Goal: Information Seeking & Learning: Compare options

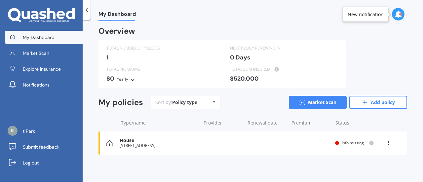
scroll to position [1, 0]
click at [386, 143] on icon at bounding box center [388, 142] width 5 height 4
click at [366, 167] on div "Delete" at bounding box center [373, 168] width 65 height 13
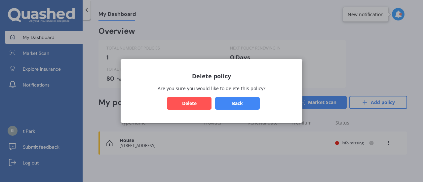
click at [195, 105] on button "Delete" at bounding box center [189, 103] width 45 height 13
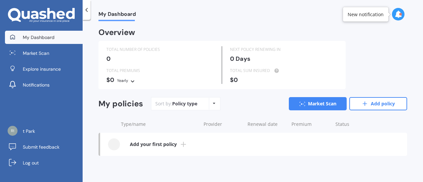
scroll to position [0, 0]
click at [400, 16] on icon at bounding box center [397, 14] width 7 height 7
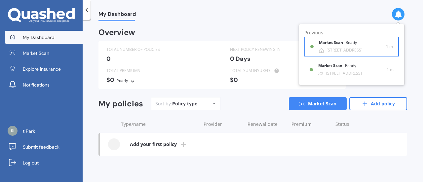
click at [345, 48] on div "[STREET_ADDRESS]" at bounding box center [344, 50] width 36 height 5
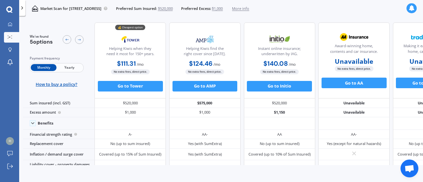
click at [24, 8] on icon at bounding box center [21, 7] width 5 height 5
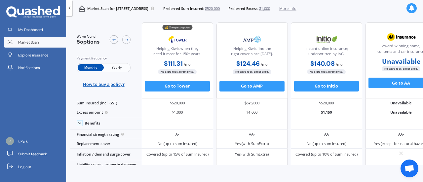
click at [41, 13] on icon at bounding box center [33, 12] width 54 height 12
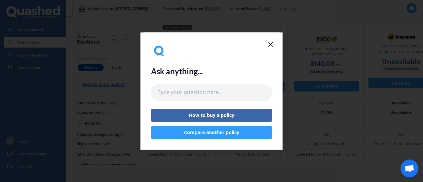
click at [272, 44] on icon at bounding box center [271, 44] width 8 height 8
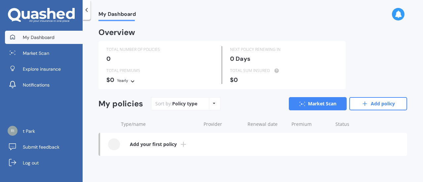
click at [41, 39] on span "My Dashboard" at bounding box center [39, 37] width 32 height 7
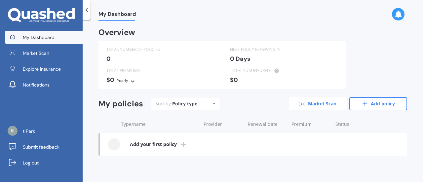
click at [308, 104] on link "Market Scan" at bounding box center [318, 103] width 58 height 13
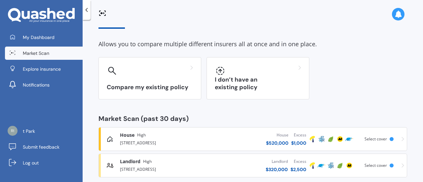
scroll to position [29, 0]
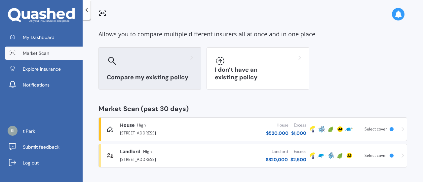
click at [167, 76] on h3 "Compare my existing policy" at bounding box center [150, 78] width 86 height 8
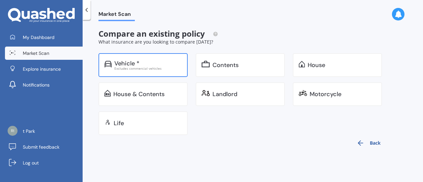
click at [164, 65] on div "Vehicle *" at bounding box center [147, 63] width 67 height 7
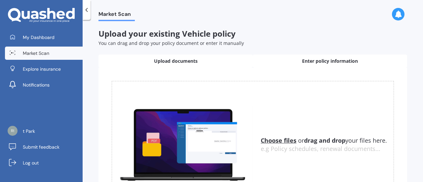
click at [320, 62] on span "Enter policy information" at bounding box center [330, 61] width 56 height 7
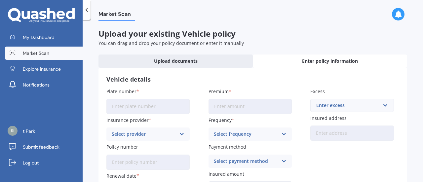
click at [149, 107] on input "Plate number" at bounding box center [147, 106] width 83 height 15
type input "PQM145"
click at [157, 134] on div "Select provider" at bounding box center [144, 133] width 64 height 7
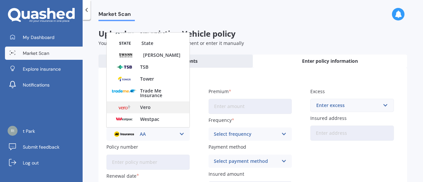
scroll to position [295, 0]
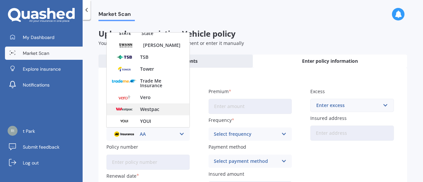
click at [151, 109] on span "Westpac" at bounding box center [149, 109] width 19 height 5
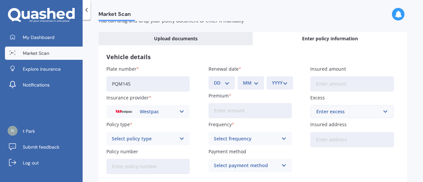
scroll to position [33, 0]
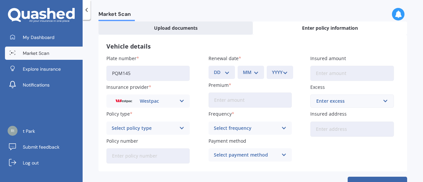
click at [146, 130] on div "Select policy type" at bounding box center [144, 128] width 64 height 7
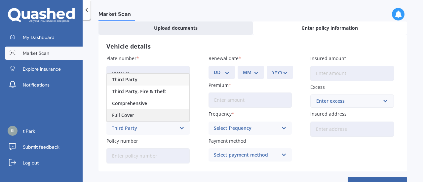
click at [135, 115] on div "Full Cover" at bounding box center [148, 115] width 83 height 12
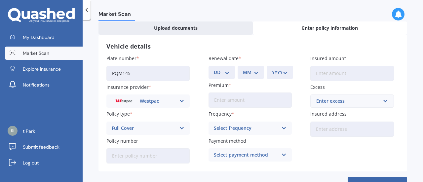
click at [155, 157] on input "Policy number" at bounding box center [147, 155] width 83 height 15
type input "1000409294"
click at [231, 72] on div "DD 01 02 03 04 05 06 07 08 09 10 11 12 13 14 15 16 17 18 19 20 21 22 23 24 25 2…" at bounding box center [221, 72] width 26 height 13
click at [220, 72] on select "DD 01 02 03 04 05 06 07 08 09 10 11 12 13 14 15 16 17 18 19 20 21 22 23 24 25 2…" at bounding box center [222, 72] width 16 height 7
select select "04"
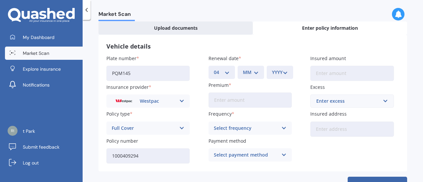
click at [214, 69] on select "DD 01 02 03 04 05 06 07 08 09 10 11 12 13 14 15 16 17 18 19 20 21 22 23 24 25 2…" at bounding box center [222, 72] width 16 height 7
click at [245, 73] on select "MM 01 02 03 04 05 06 07 08 09 10 11 12" at bounding box center [251, 72] width 16 height 7
select select "12"
click at [243, 69] on select "MM 01 02 03 04 05 06 07 08 09 10 11 12" at bounding box center [251, 72] width 16 height 7
click at [279, 75] on select "YYYY 2027 2026 2025 2024 2023 2022 2021 2020 2019 2018 2017 2016 2015 2014 2013…" at bounding box center [280, 72] width 16 height 7
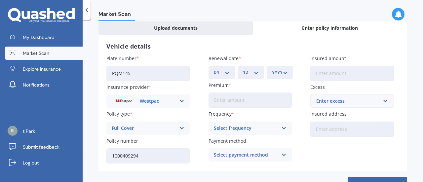
select select "2025"
click at [272, 69] on select "YYYY 2027 2026 2025 2024 2023 2022 2021 2020 2019 2018 2017 2016 2015 2014 2013…" at bounding box center [280, 72] width 16 height 7
click at [236, 99] on input "Premium" at bounding box center [249, 99] width 83 height 15
click at [226, 125] on div "Select frequency" at bounding box center [246, 128] width 64 height 7
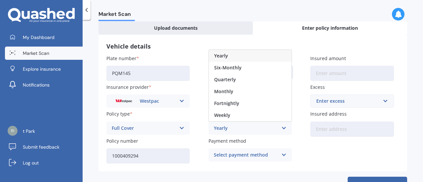
click at [223, 55] on span "Yearly" at bounding box center [221, 56] width 14 height 5
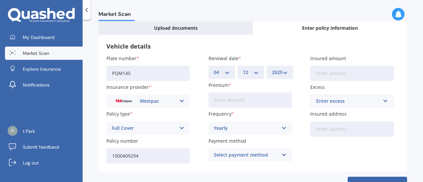
click at [232, 102] on input "Premium" at bounding box center [249, 99] width 83 height 15
type input "$1,650.00"
click at [234, 156] on div "Select payment method" at bounding box center [246, 154] width 64 height 7
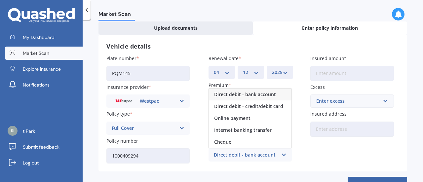
click at [235, 120] on span "Online payment" at bounding box center [232, 118] width 36 height 5
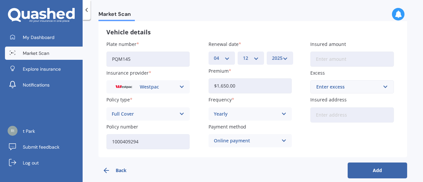
scroll to position [55, 0]
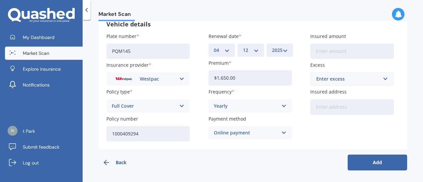
click at [328, 54] on input "Insured amount" at bounding box center [351, 51] width 83 height 15
type input "$41,900"
click at [334, 80] on div "Enter excess" at bounding box center [347, 78] width 63 height 7
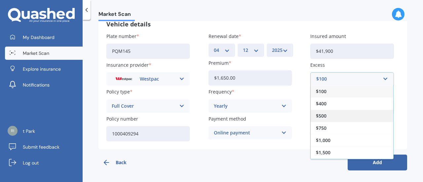
click at [326, 120] on div "$500" at bounding box center [351, 116] width 83 height 12
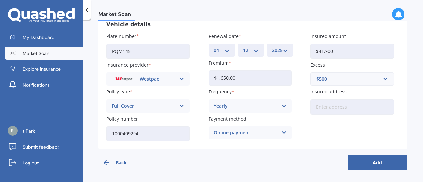
click at [364, 164] on button "Add" at bounding box center [376, 163] width 59 height 16
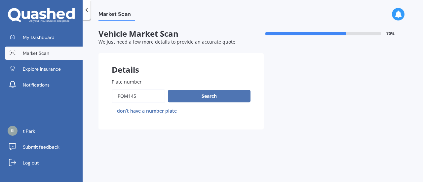
click at [206, 98] on button "Search" at bounding box center [209, 96] width 83 height 13
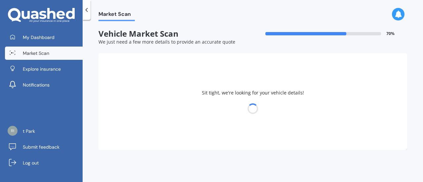
select select "TESLA"
select select "3"
select select "29"
select select "08"
select select "1979"
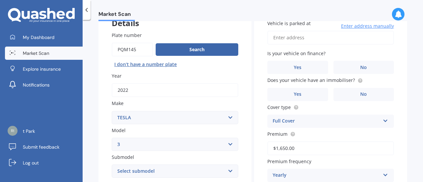
scroll to position [43, 0]
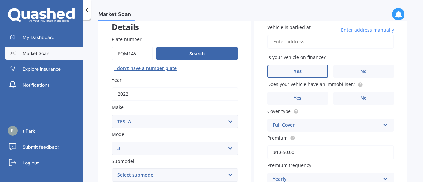
click at [294, 73] on span "Yes" at bounding box center [298, 72] width 8 height 6
click at [0, 0] on input "Yes" at bounding box center [0, 0] width 0 height 0
drag, startPoint x: 347, startPoint y: 71, endPoint x: 342, endPoint y: 74, distance: 5.2
click at [346, 71] on label "No" at bounding box center [363, 71] width 61 height 13
click at [0, 0] on input "No" at bounding box center [0, 0] width 0 height 0
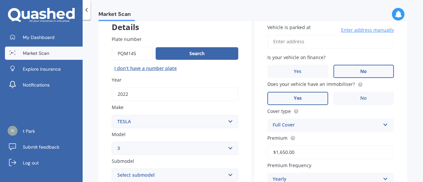
click at [294, 96] on span "Yes" at bounding box center [298, 98] width 8 height 6
click at [0, 0] on input "Yes" at bounding box center [0, 0] width 0 height 0
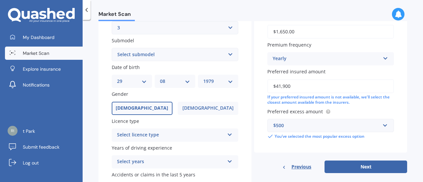
scroll to position [208, 0]
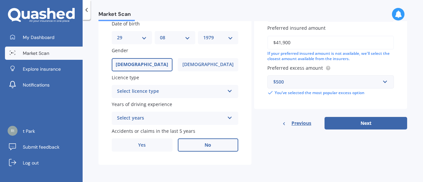
click at [200, 147] on label "No" at bounding box center [208, 144] width 61 height 13
click at [0, 0] on input "No" at bounding box center [0, 0] width 0 height 0
click at [166, 92] on div "Select licence type" at bounding box center [170, 92] width 107 height 8
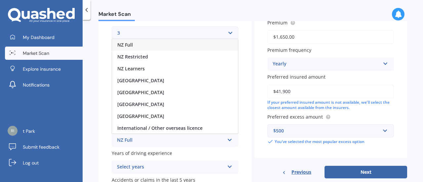
scroll to position [76, 0]
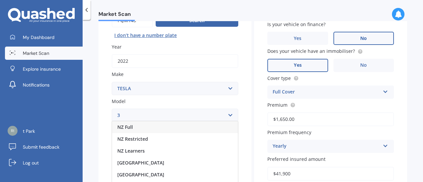
click at [137, 128] on div "NZ Full" at bounding box center [175, 127] width 126 height 12
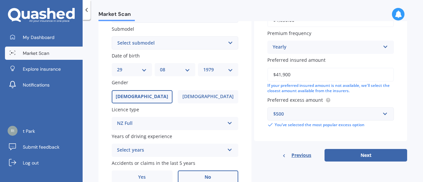
scroll to position [208, 0]
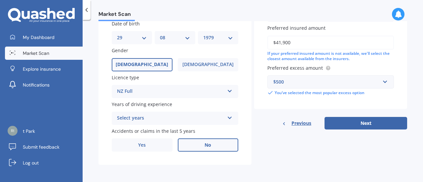
click at [155, 115] on div "Select years" at bounding box center [170, 118] width 107 height 8
drag, startPoint x: 97, startPoint y: 139, endPoint x: 112, endPoint y: 128, distance: 18.1
click at [97, 140] on div "Market Scan Vehicle Market Scan 70 % We just need a few more details to provide…" at bounding box center [253, 102] width 340 height 162
click at [145, 117] on div "5 or more years" at bounding box center [170, 118] width 107 height 8
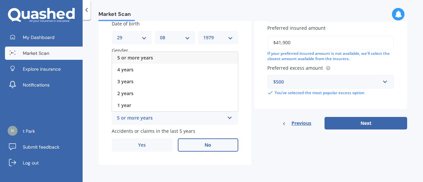
click at [138, 58] on span "5 or more years" at bounding box center [135, 58] width 36 height 6
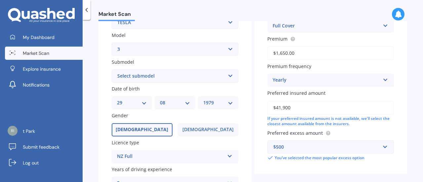
scroll to position [10, 0]
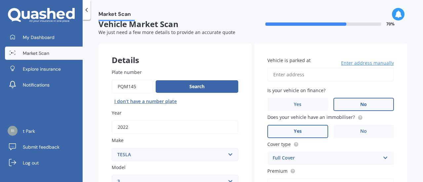
click at [299, 75] on input "Vehicle is parked at" at bounding box center [330, 75] width 127 height 14
type input "[STREET_ADDRESS]"
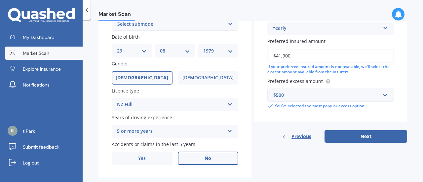
scroll to position [208, 0]
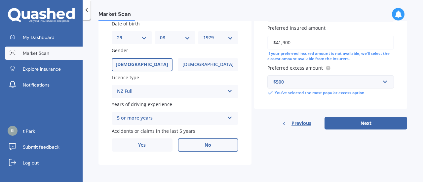
click at [299, 84] on div "$500" at bounding box center [326, 81] width 107 height 7
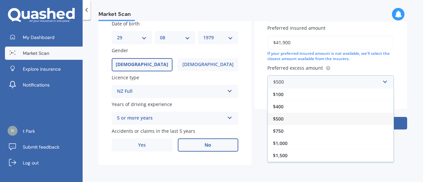
click at [286, 119] on div "$500" at bounding box center [331, 119] width 126 height 12
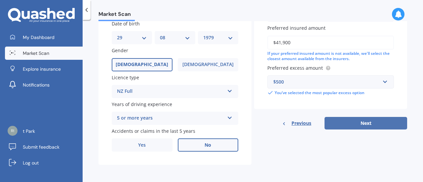
click at [348, 124] on button "Next" at bounding box center [365, 123] width 83 height 13
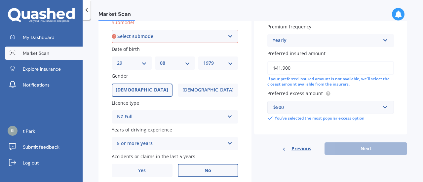
scroll to position [179, 0]
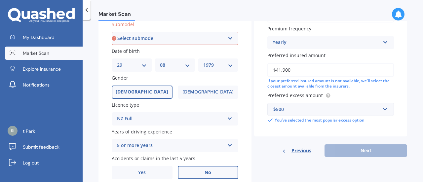
click at [163, 37] on select "Select submodel EV" at bounding box center [175, 38] width 127 height 13
select select "EV"
click at [112, 32] on select "Select submodel EV" at bounding box center [175, 38] width 127 height 13
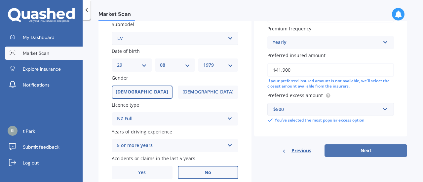
click at [354, 152] on button "Next" at bounding box center [365, 150] width 83 height 13
select select "29"
select select "08"
select select "1979"
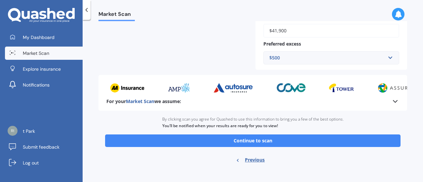
scroll to position [214, 0]
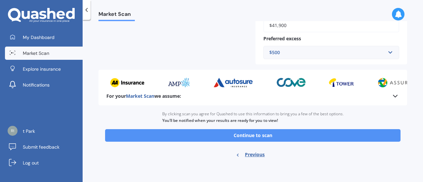
click at [269, 132] on button "Continue to scan" at bounding box center [252, 135] width 295 height 13
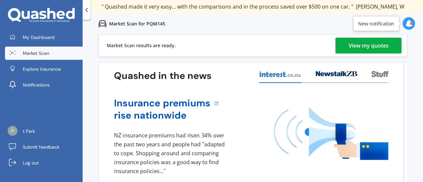
click at [348, 42] on div "View my quotes" at bounding box center [368, 46] width 40 height 16
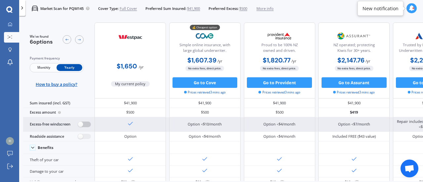
click at [82, 122] on label at bounding box center [84, 125] width 13 height 6
radio input "true"
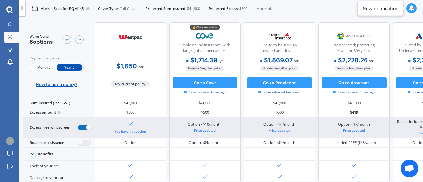
scroll to position [41, 0]
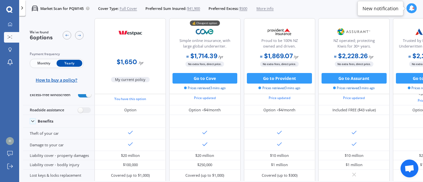
click at [199, 10] on span "$41,900" at bounding box center [193, 8] width 13 height 5
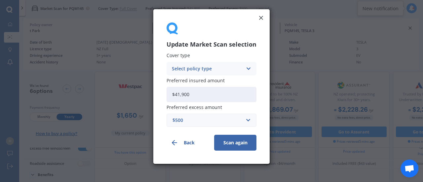
click at [193, 92] on input "$41,900" at bounding box center [211, 94] width 90 height 15
drag, startPoint x: 192, startPoint y: 93, endPoint x: 181, endPoint y: 91, distance: 11.2
click at [182, 91] on input "$41,900" at bounding box center [211, 94] width 90 height 15
type input "$41,000"
click at [208, 68] on div "Select policy type" at bounding box center [207, 68] width 71 height 7
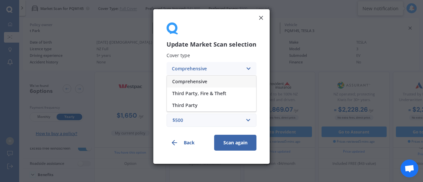
click at [193, 83] on span "Comprehensive" at bounding box center [189, 81] width 35 height 5
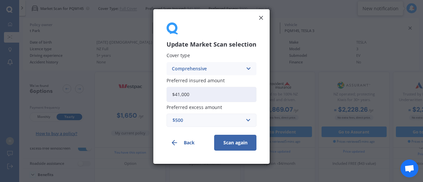
click at [230, 142] on button "Scan again" at bounding box center [235, 143] width 42 height 16
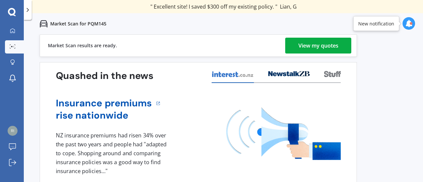
click at [313, 48] on div "View my quotes" at bounding box center [318, 46] width 40 height 16
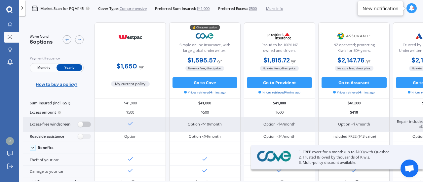
click at [86, 122] on label at bounding box center [84, 125] width 13 height 6
radio input "true"
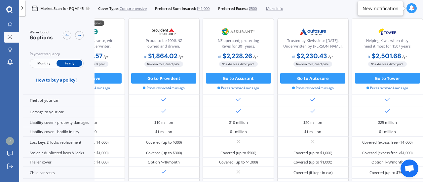
scroll to position [82, 0]
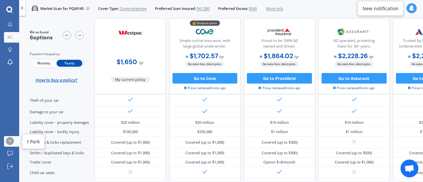
click at [11, 143] on img at bounding box center [10, 141] width 8 height 8
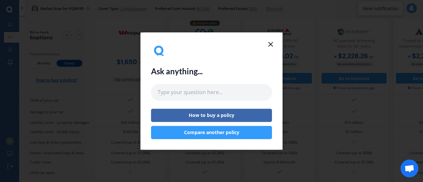
drag, startPoint x: 271, startPoint y: 43, endPoint x: 231, endPoint y: 60, distance: 43.1
click at [267, 43] on icon at bounding box center [271, 44] width 8 height 8
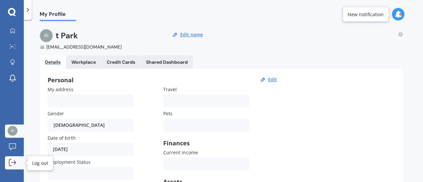
click at [12, 163] on icon at bounding box center [14, 163] width 4 height 0
